Goal: Task Accomplishment & Management: Manage account settings

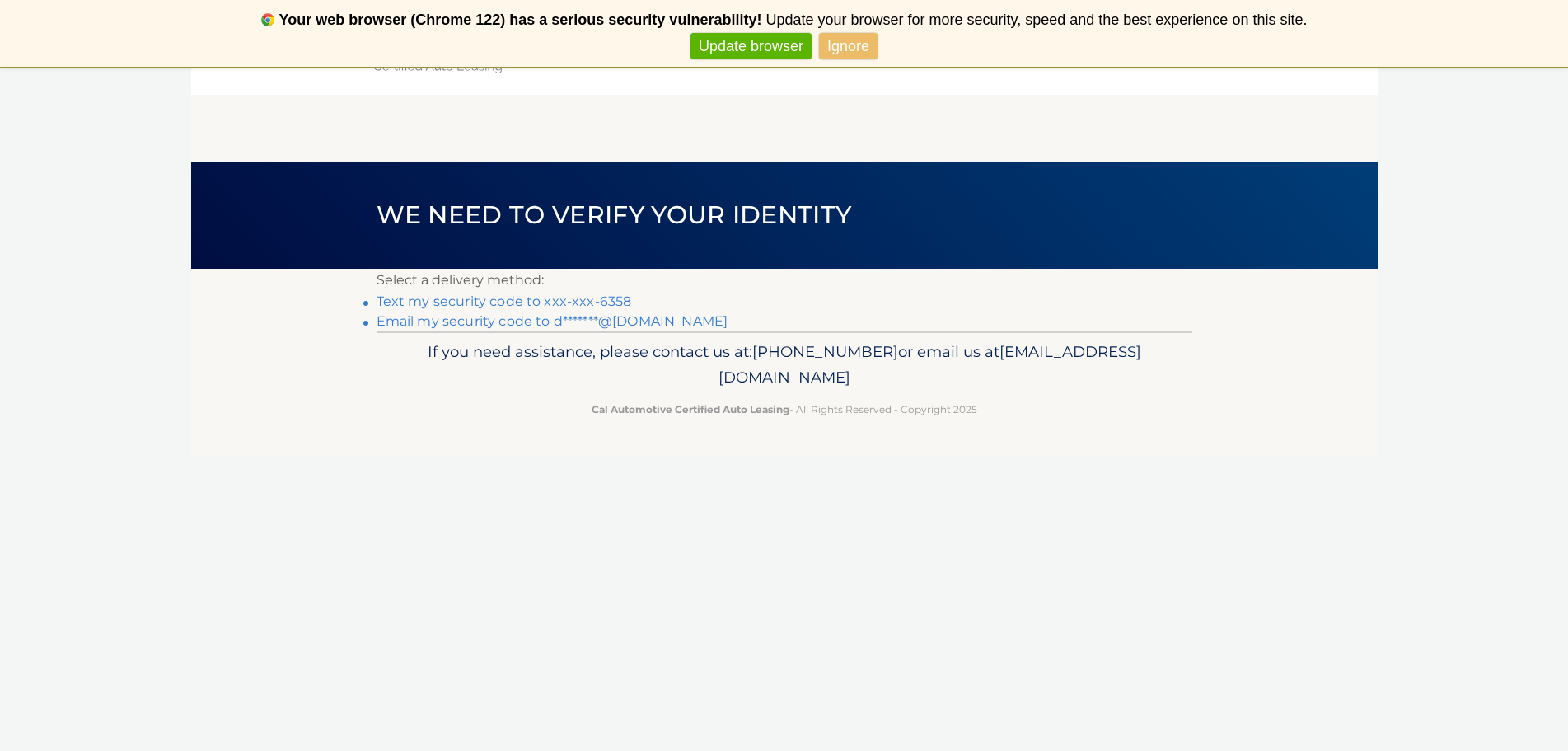
click at [471, 300] on link "Text my security code to xxx-xxx-6358" at bounding box center [504, 301] width 256 height 15
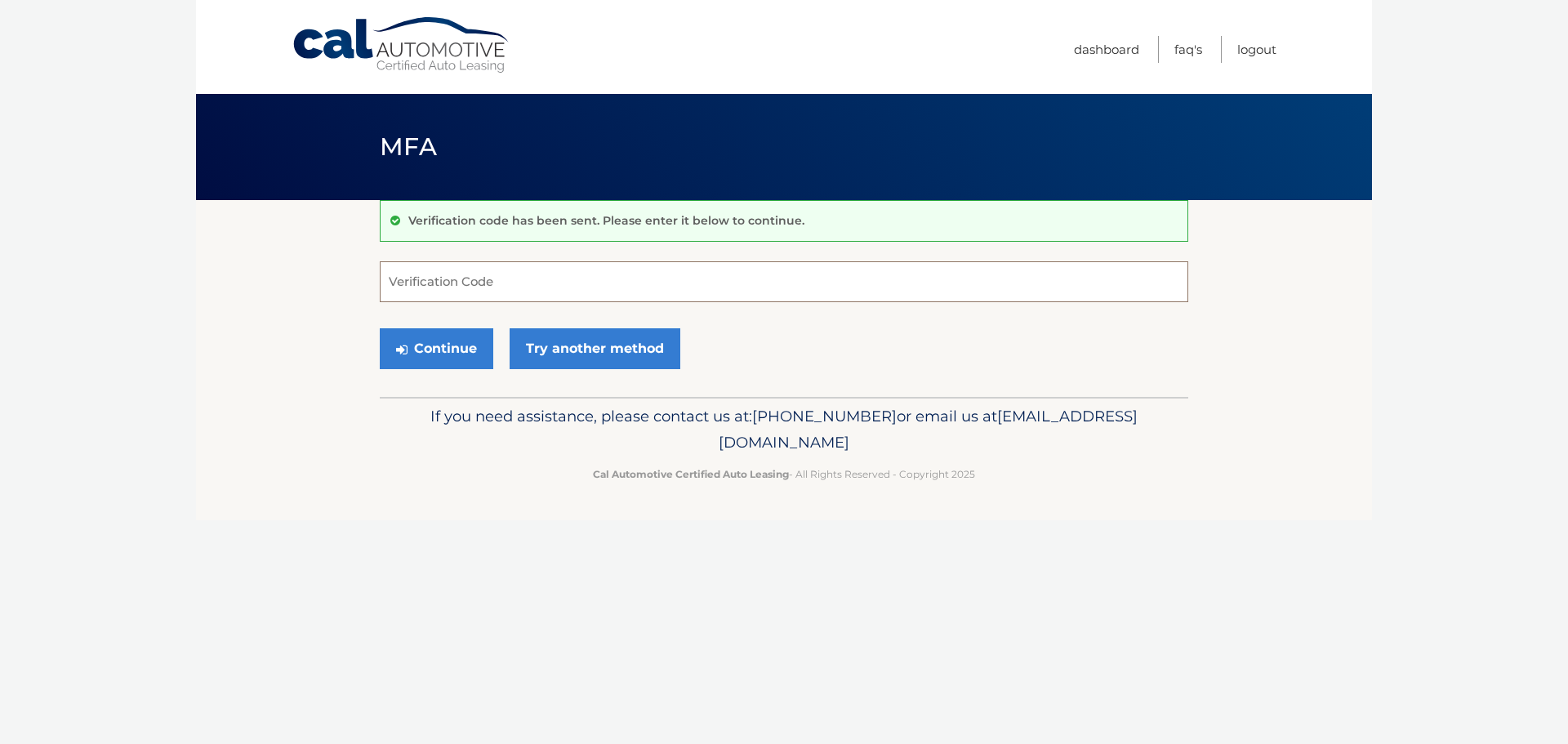
click at [511, 282] on input "Verification Code" at bounding box center [784, 281] width 809 height 41
type input "044942"
click at [380, 328] on button "Continue" at bounding box center [436, 348] width 114 height 41
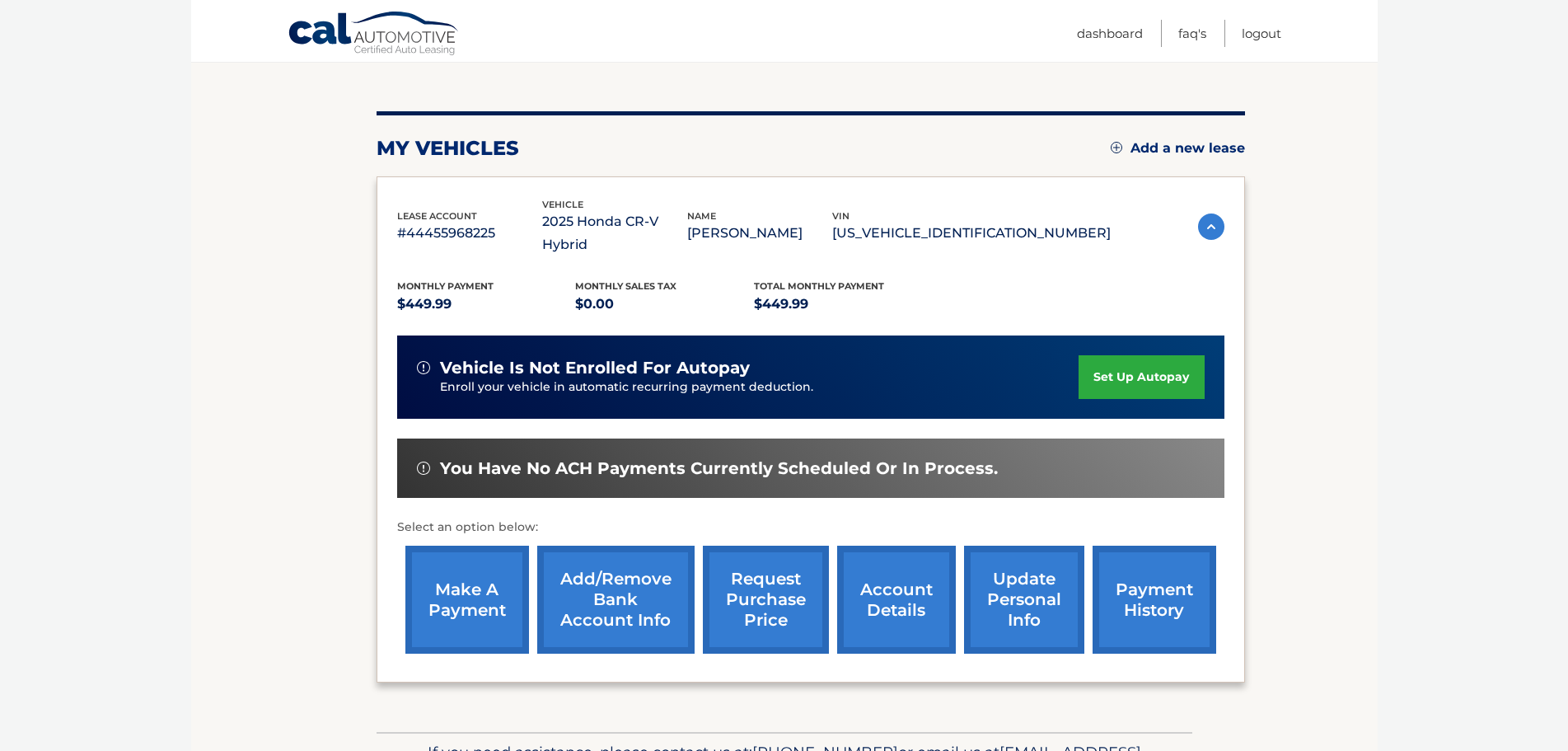
scroll to position [247, 0]
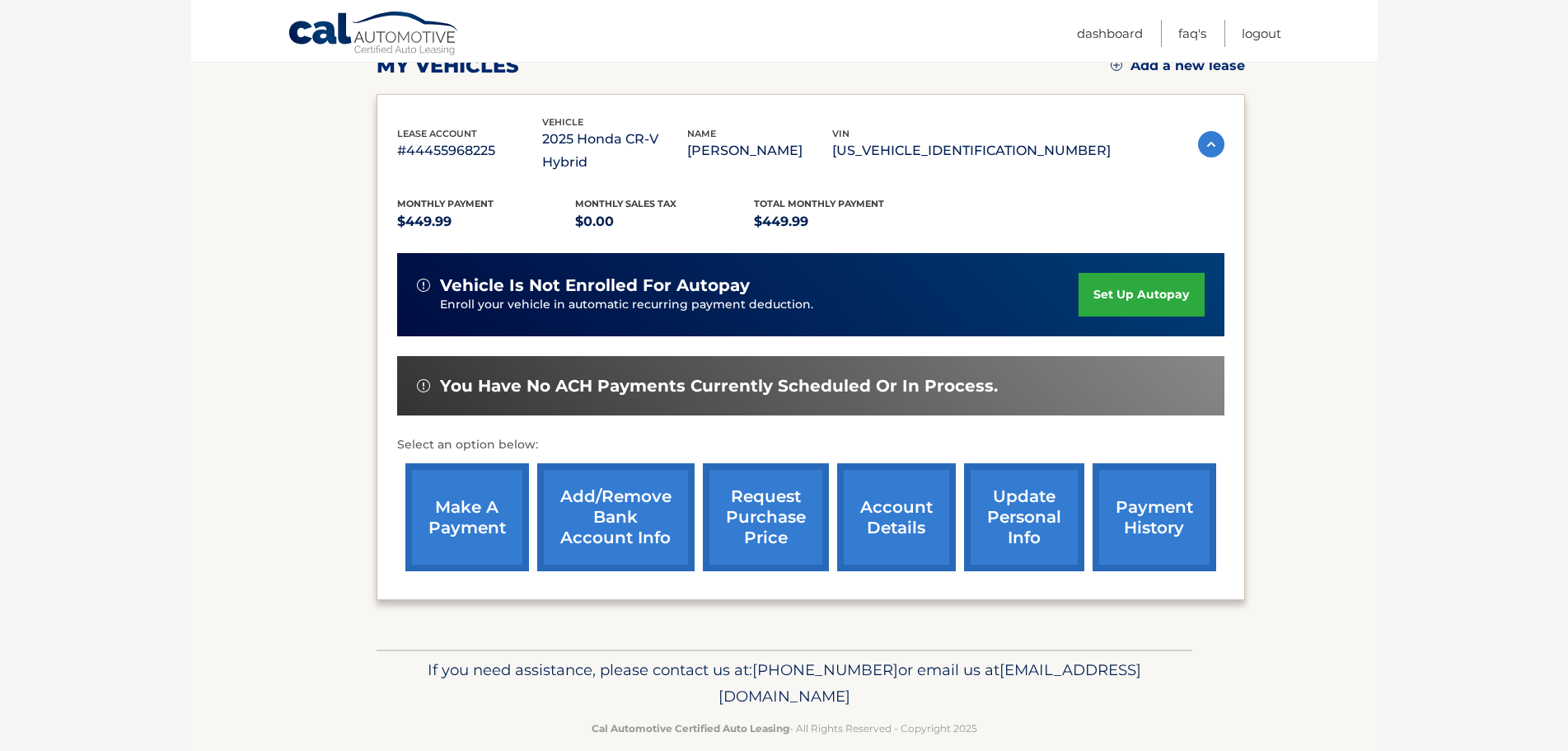
click at [1168, 284] on link "set up autopay" at bounding box center [1141, 294] width 125 height 44
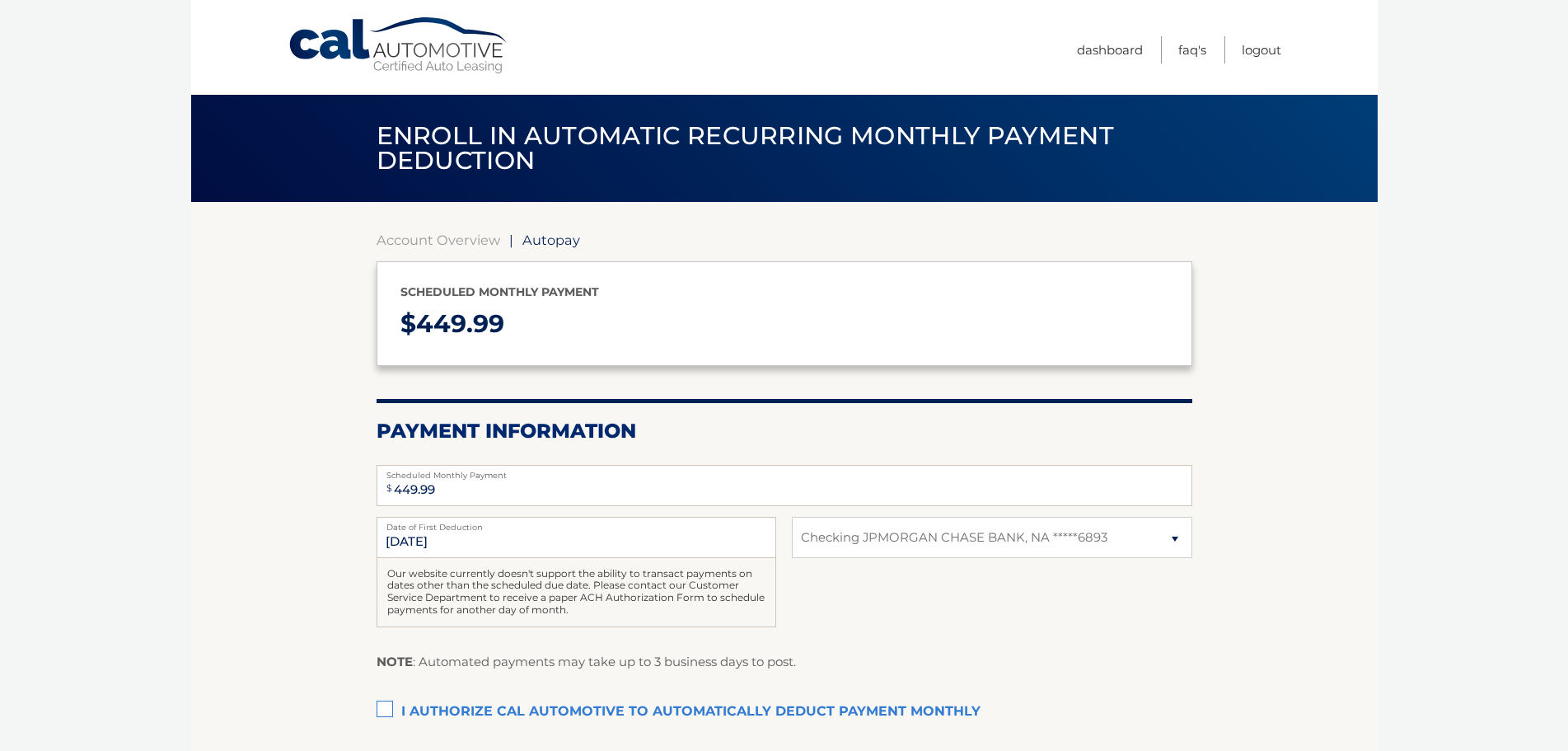
select select "YjE1YzU3NjMtNWI5Ny00MTdjLTk5NWItZjZkNzVkOTE2ZGM5"
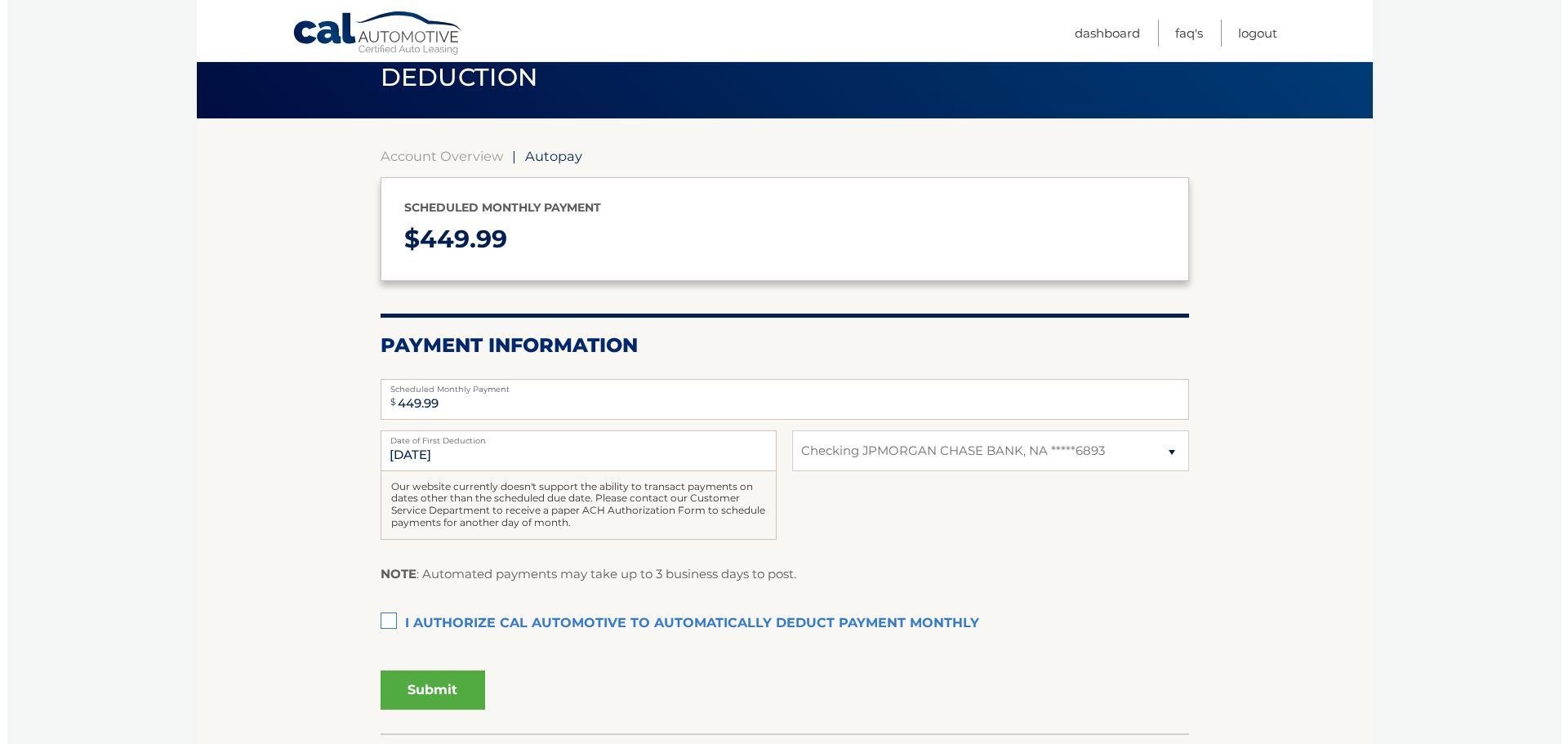
scroll to position [164, 0]
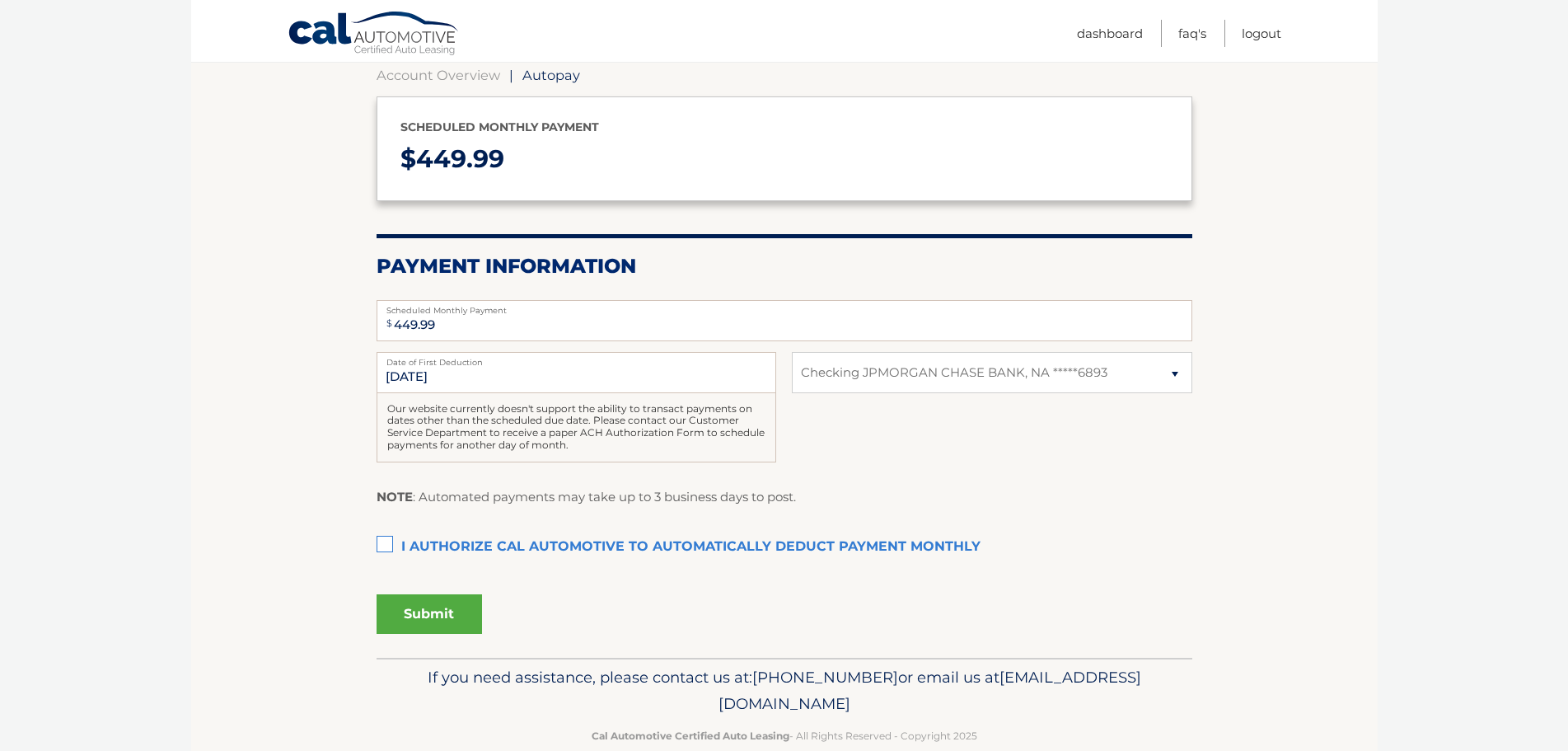
click at [388, 543] on label "I authorize cal automotive to automatically deduct payment monthly This checkbo…" at bounding box center [784, 547] width 816 height 33
click at [0, 0] on input "I authorize cal automotive to automatically deduct payment monthly This checkbo…" at bounding box center [0, 0] width 0 height 0
click at [445, 616] on button "Submit" at bounding box center [428, 614] width 105 height 39
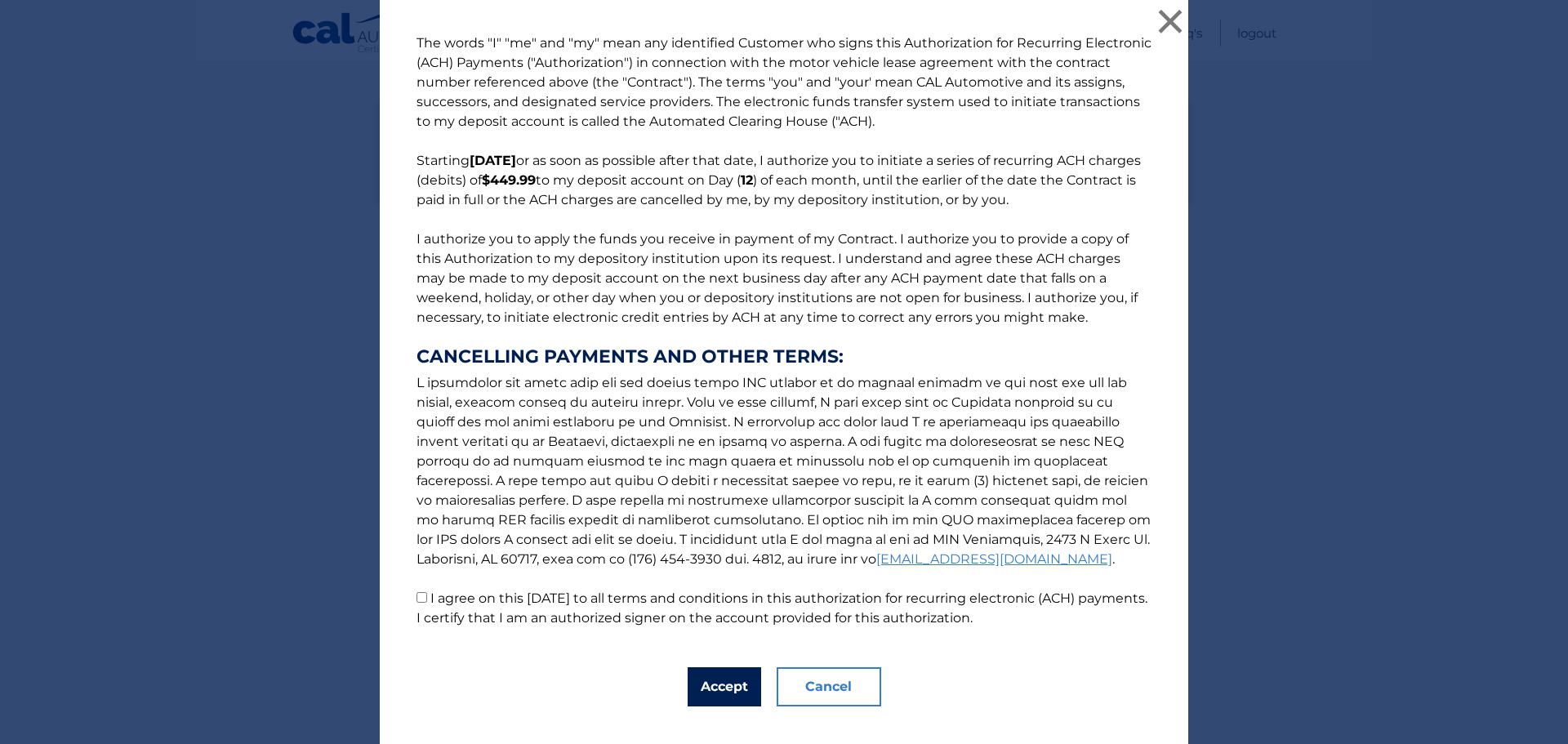
click at [725, 686] on button "Accept" at bounding box center [724, 686] width 74 height 39
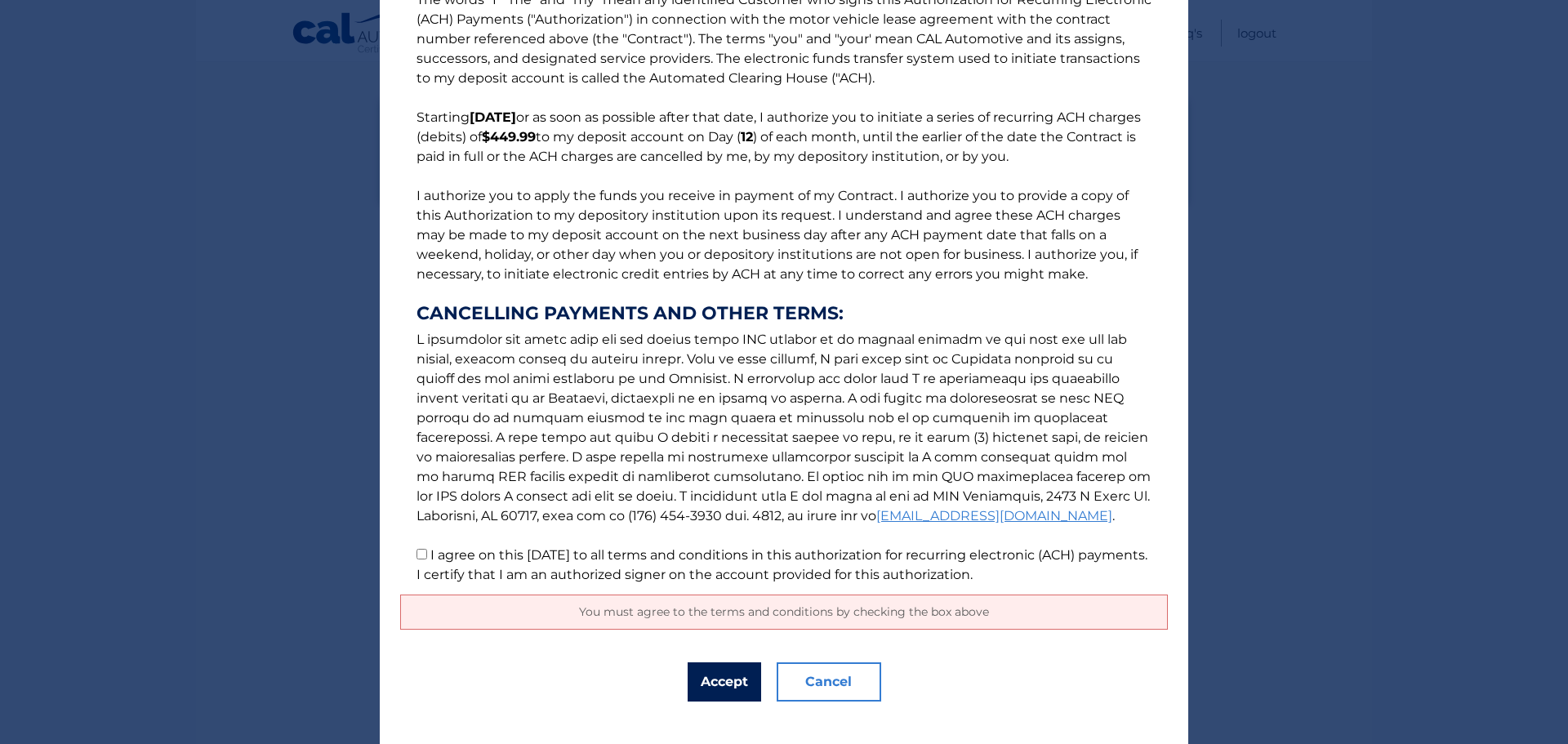
scroll to position [66, 0]
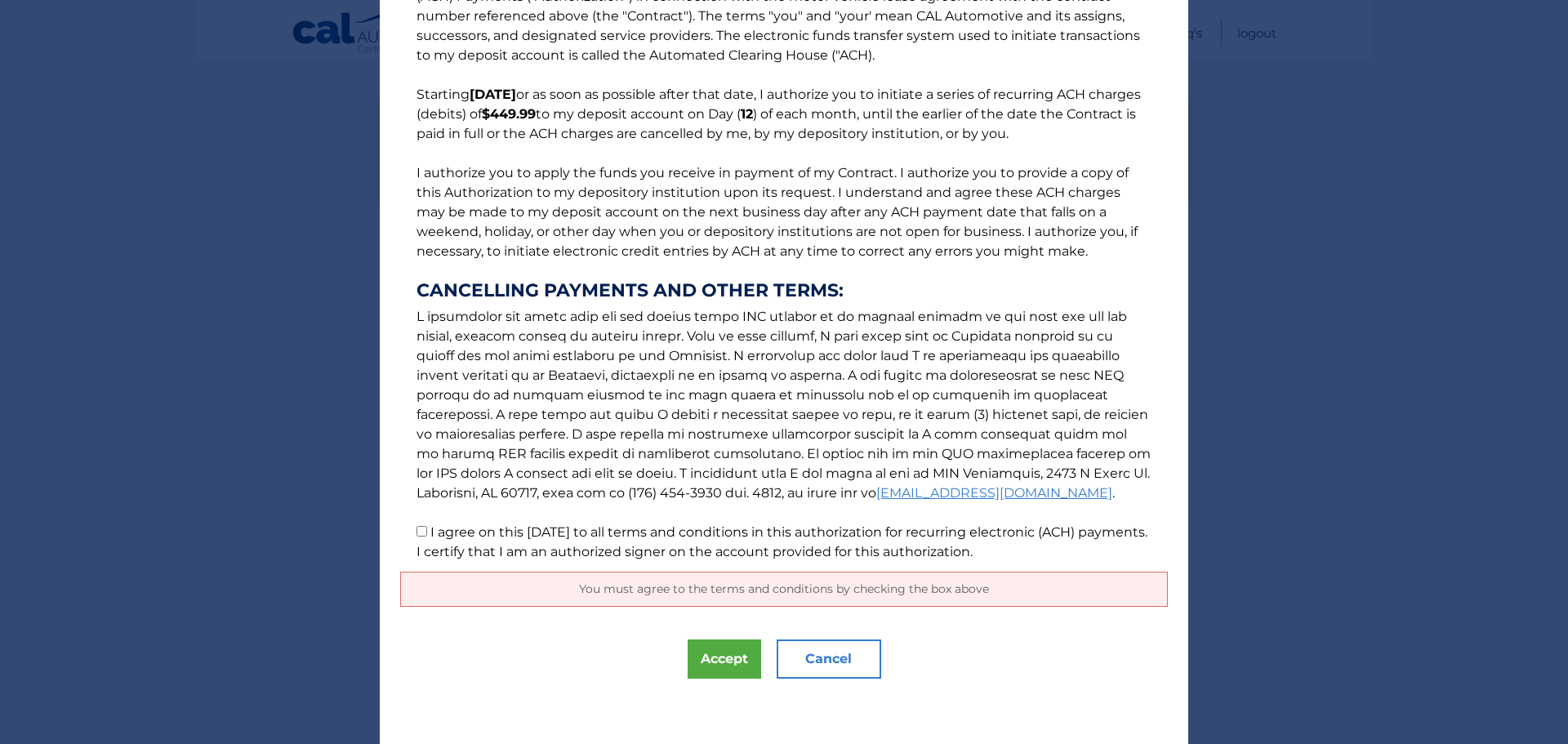
click at [406, 532] on p "The words "I" "me" and "my" mean any identified Customer who signs this Authori…" at bounding box center [784, 264] width 768 height 595
click at [417, 529] on input "I agree on this 09/23/2025 to all terms and conditions in this authorization fo…" at bounding box center [422, 531] width 11 height 11
checkbox input "true"
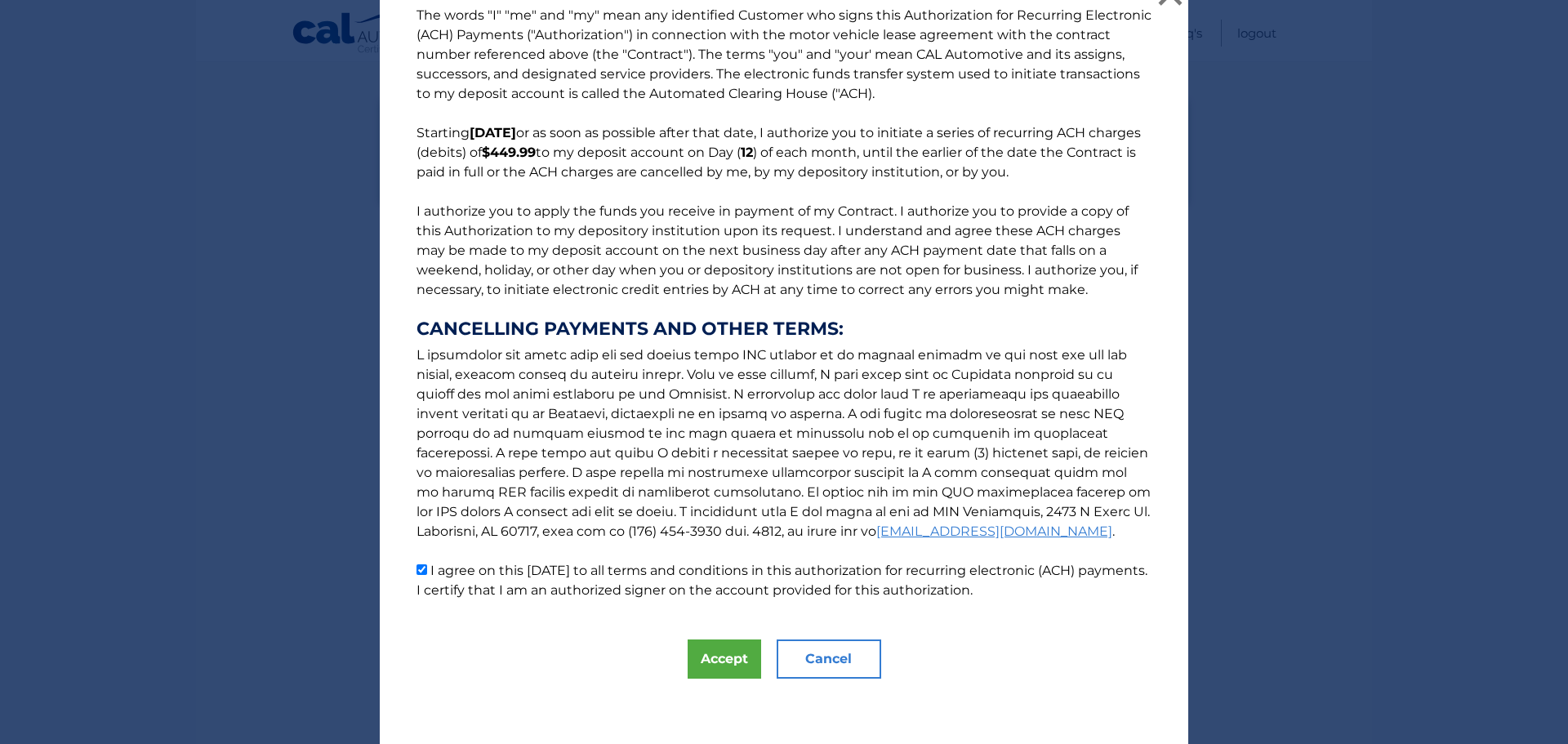
scroll to position [28, 0]
click at [716, 659] on button "Accept" at bounding box center [724, 659] width 74 height 39
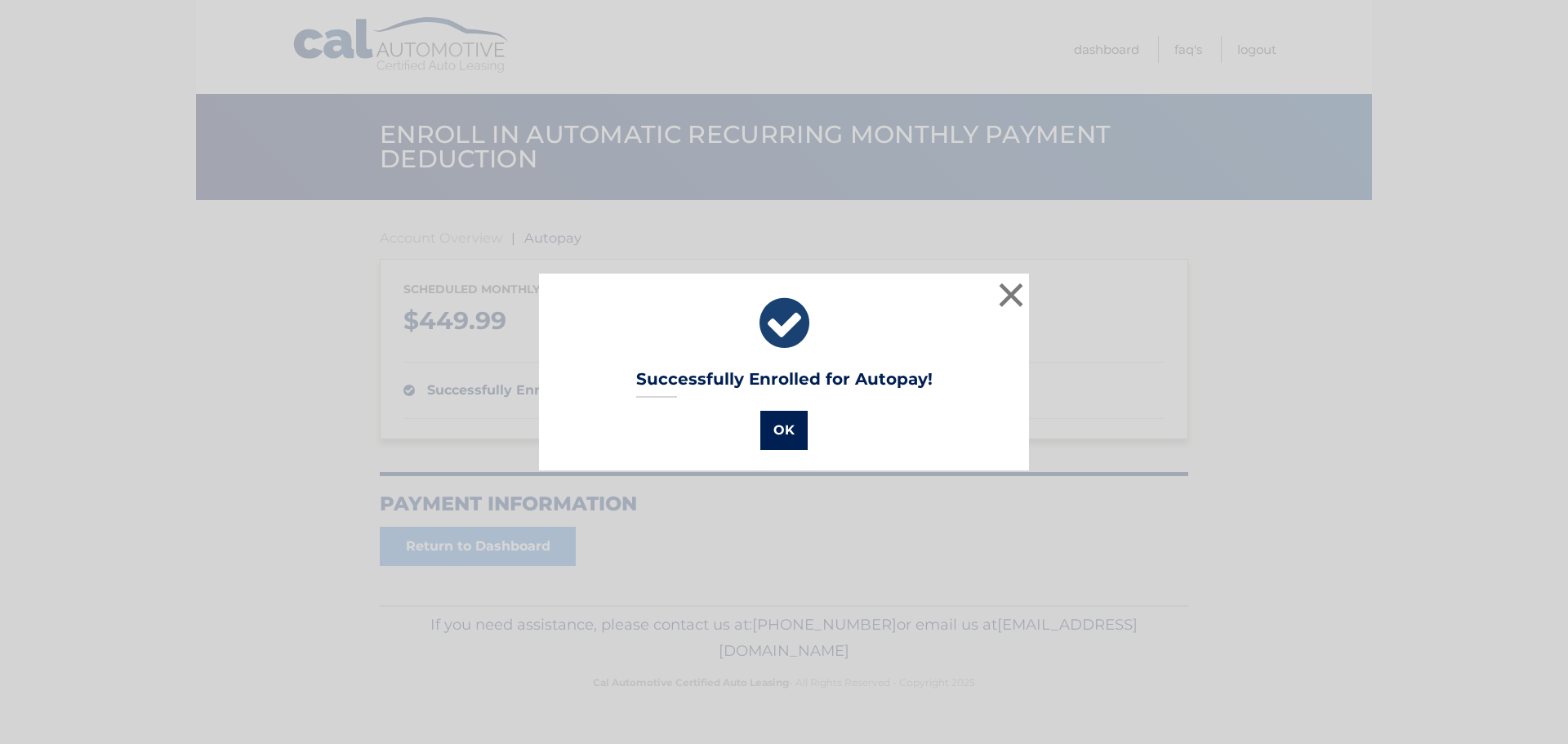
click at [790, 421] on button "OK" at bounding box center [784, 430] width 47 height 39
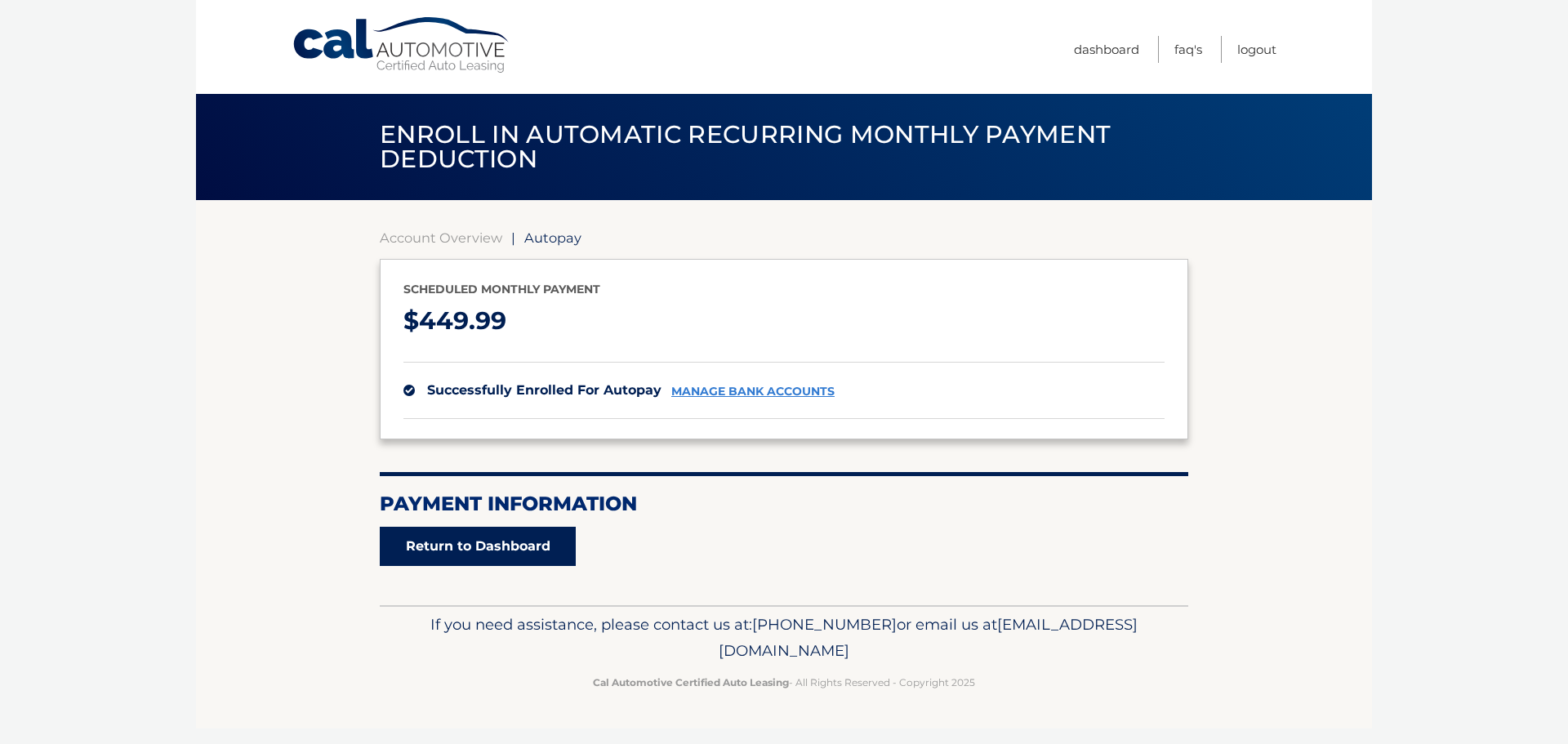
click at [523, 541] on link "Return to Dashboard" at bounding box center [477, 547] width 196 height 39
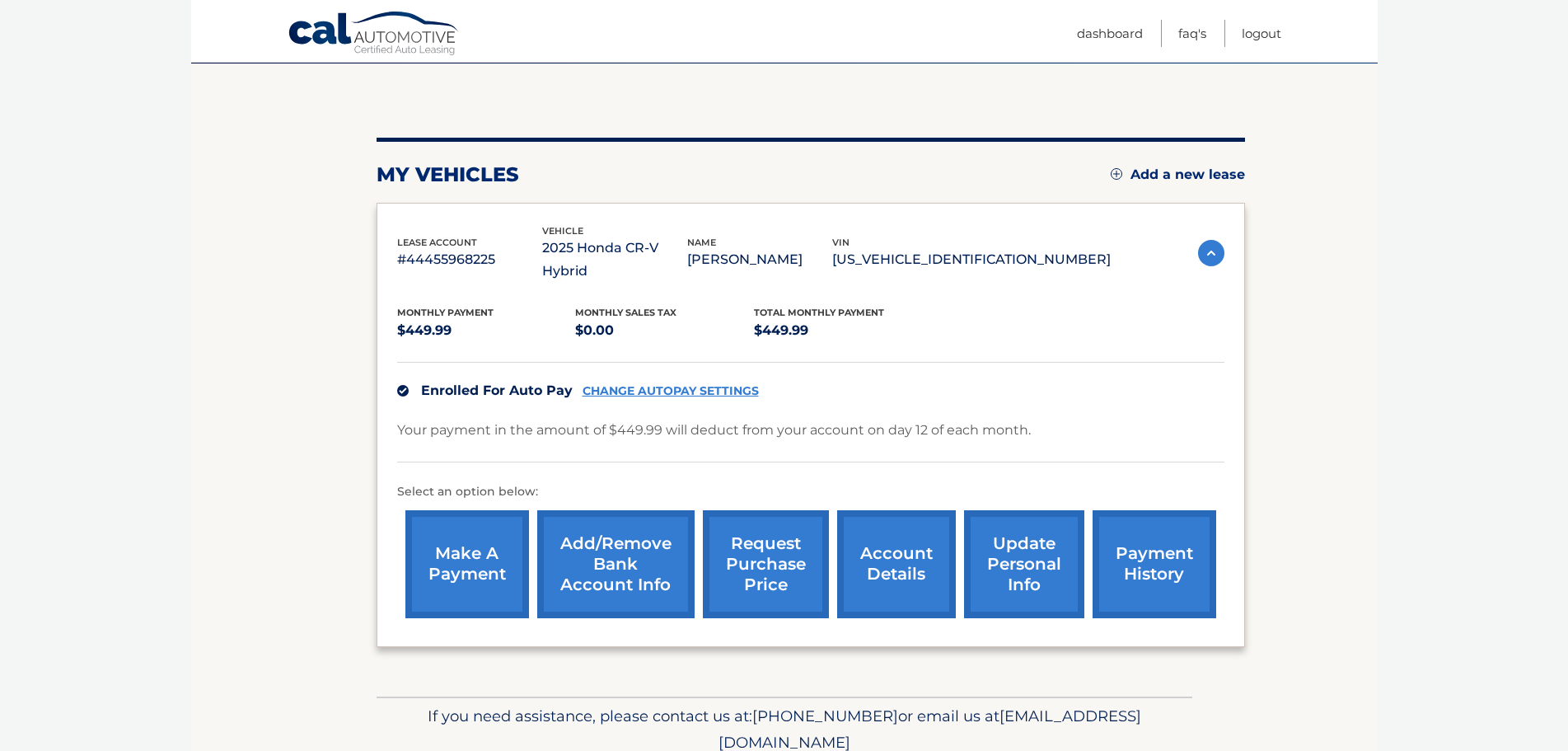
scroll to position [165, 0]
